Goal: Task Accomplishment & Management: Manage account settings

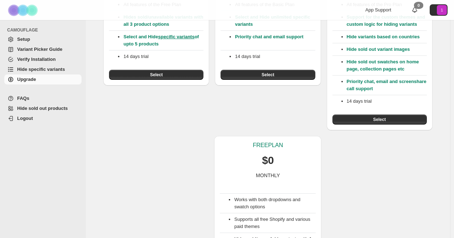
scroll to position [143, 0]
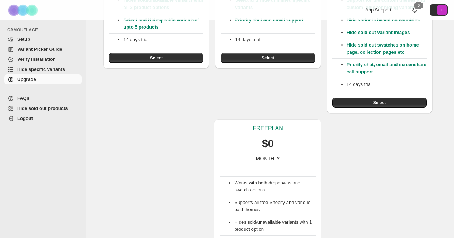
click at [274, 169] on div "Works with both dropdowns and swatch options Supports all free Shopify and vari…" at bounding box center [268, 213] width 96 height 103
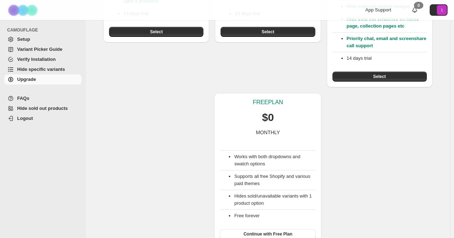
scroll to position [176, 0]
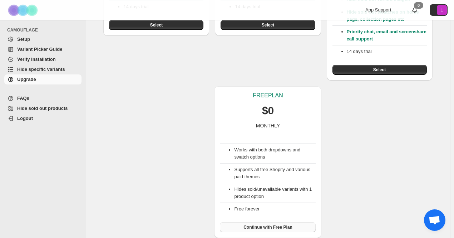
click at [266, 228] on span "Continue with Free Plan" at bounding box center [268, 227] width 49 height 6
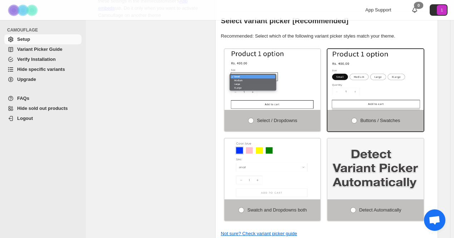
scroll to position [250, 0]
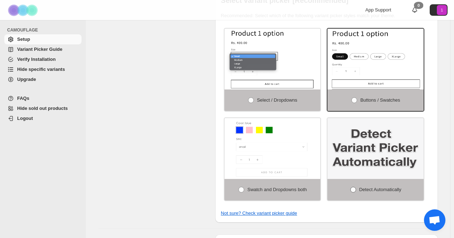
click at [365, 187] on span "Detect Automatically" at bounding box center [381, 189] width 42 height 5
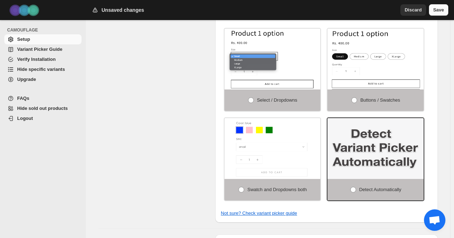
click at [438, 10] on span "Save" at bounding box center [439, 9] width 11 height 7
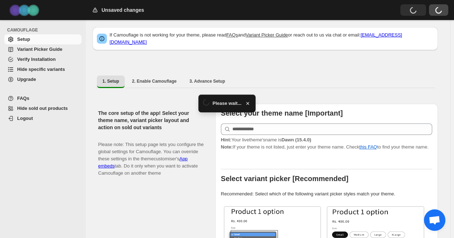
scroll to position [72, 0]
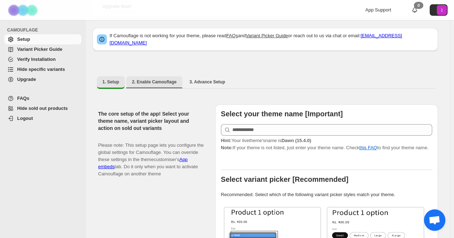
click at [158, 79] on span "2. Enable Camouflage" at bounding box center [154, 82] width 45 height 6
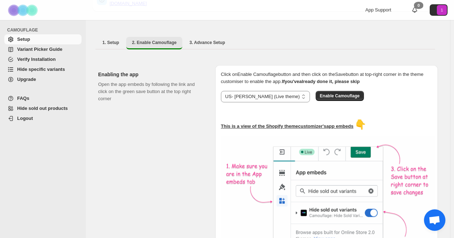
scroll to position [4, 0]
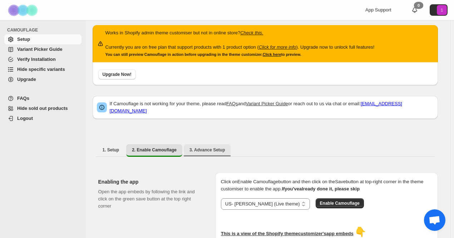
click at [203, 147] on span "3. Advance Setup" at bounding box center [208, 150] width 36 height 6
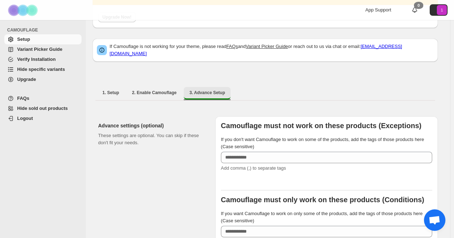
scroll to position [147, 0]
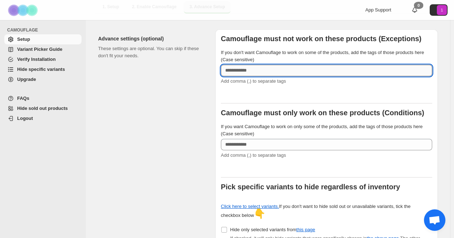
click at [252, 65] on input "If you don't want Camouflage to work on some of the products, add the tags of t…" at bounding box center [326, 70] width 211 height 11
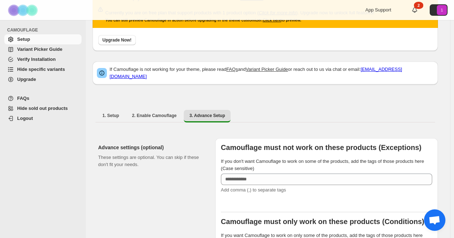
scroll to position [0, 0]
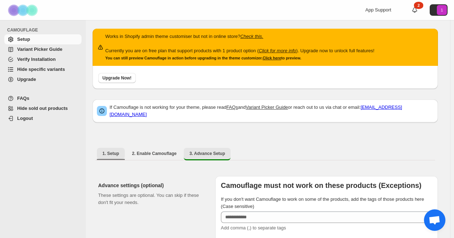
click at [116, 151] on span "1. Setup" at bounding box center [111, 154] width 17 height 6
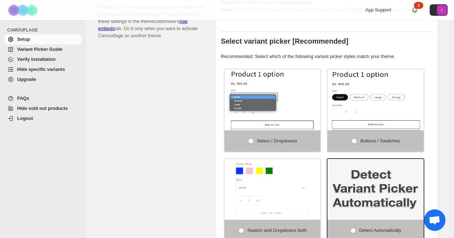
scroll to position [142, 0]
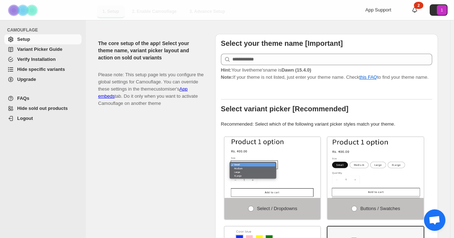
click at [34, 49] on span "Variant Picker Guide" at bounding box center [39, 49] width 45 height 5
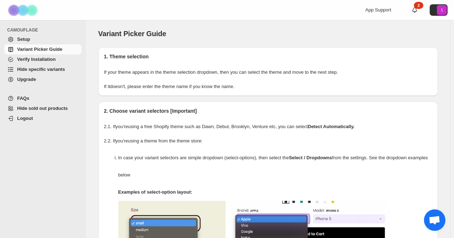
click at [47, 72] on span "Hide specific variants" at bounding box center [41, 69] width 48 height 5
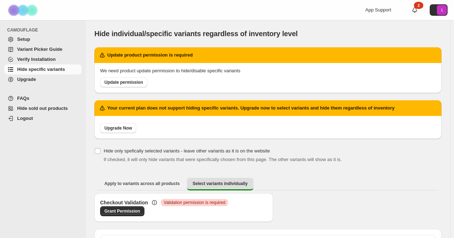
click at [38, 61] on span "Verify Installation" at bounding box center [36, 59] width 39 height 5
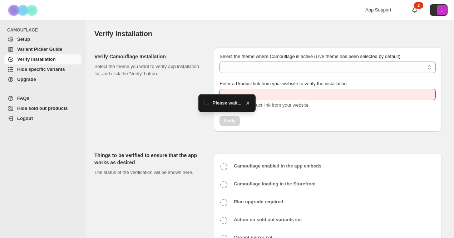
type input "**********"
select select "**********"
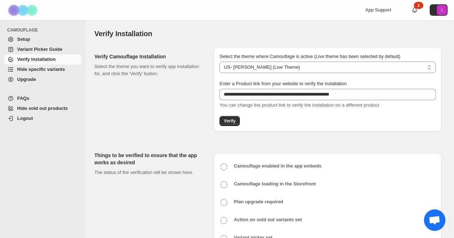
click at [43, 47] on span "Variant Picker Guide" at bounding box center [39, 49] width 45 height 5
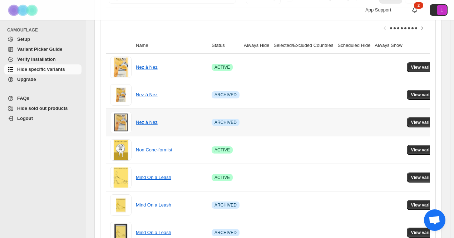
scroll to position [215, 0]
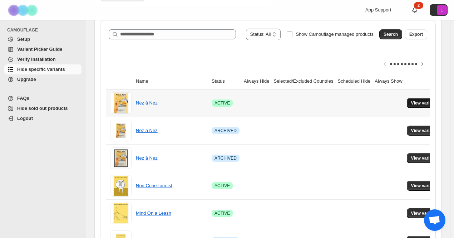
click at [412, 103] on span "View variants" at bounding box center [426, 103] width 28 height 6
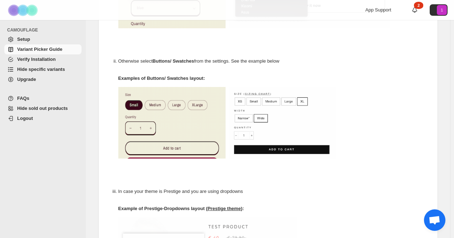
scroll to position [322, 0]
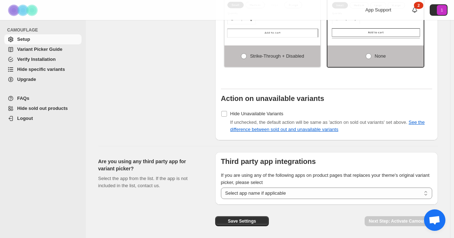
scroll to position [644, 0]
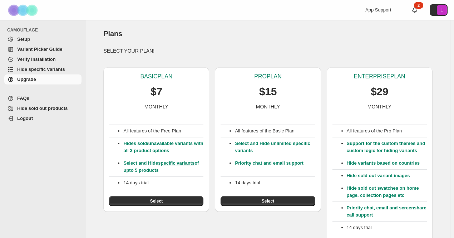
scroll to position [176, 0]
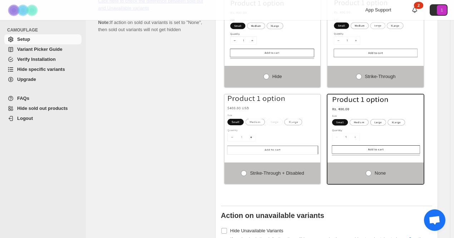
scroll to position [648, 0]
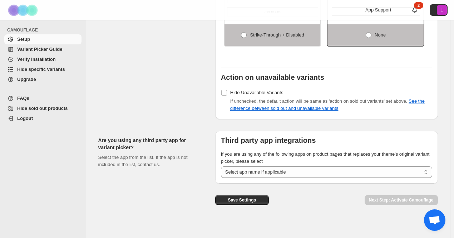
click at [52, 48] on span "Variant Picker Guide" at bounding box center [39, 49] width 45 height 5
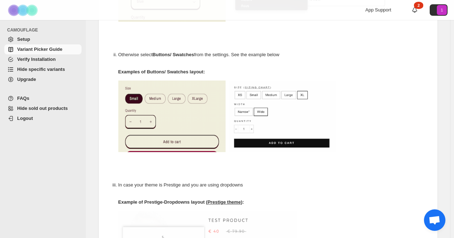
scroll to position [450, 0]
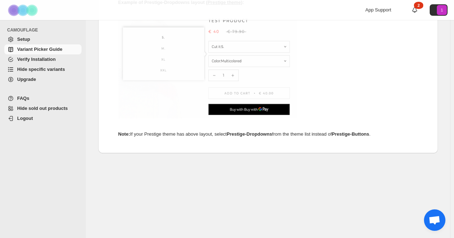
click at [47, 59] on span "Verify Installation" at bounding box center [36, 59] width 39 height 5
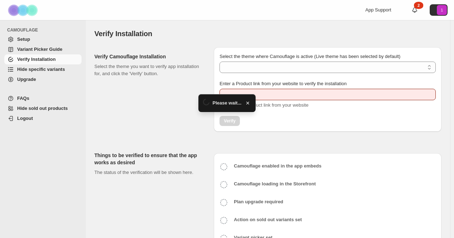
click at [35, 70] on span "Hide specific variants" at bounding box center [41, 69] width 48 height 5
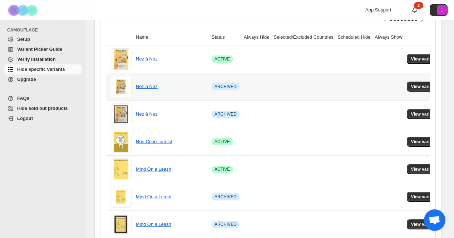
scroll to position [223, 0]
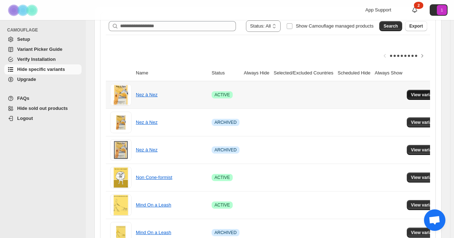
click at [414, 97] on span "View variants" at bounding box center [426, 95] width 28 height 6
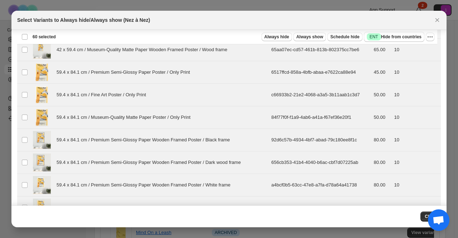
scroll to position [1216, 0]
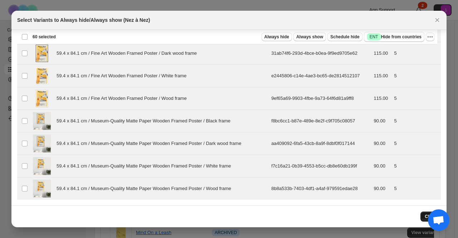
click at [425, 213] on button "Close" at bounding box center [430, 216] width 20 height 10
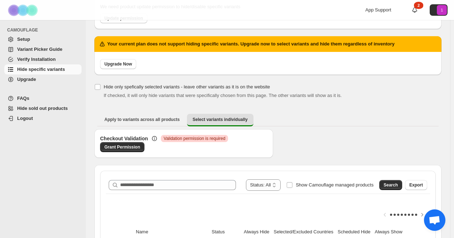
scroll to position [8, 0]
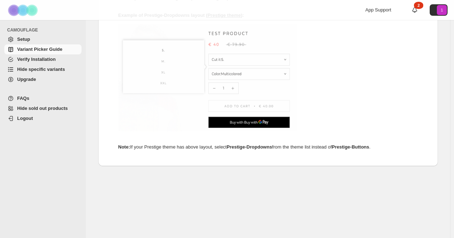
scroll to position [447, 0]
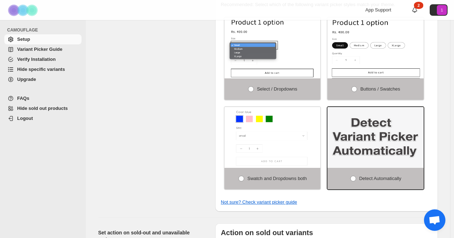
scroll to position [183, 0]
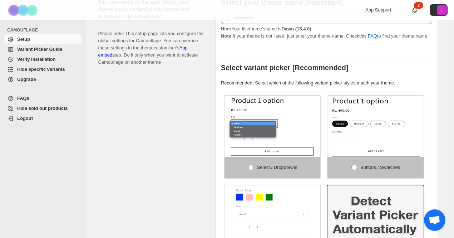
click at [29, 120] on span "Logout" at bounding box center [25, 118] width 16 height 5
